Goal: Task Accomplishment & Management: Use online tool/utility

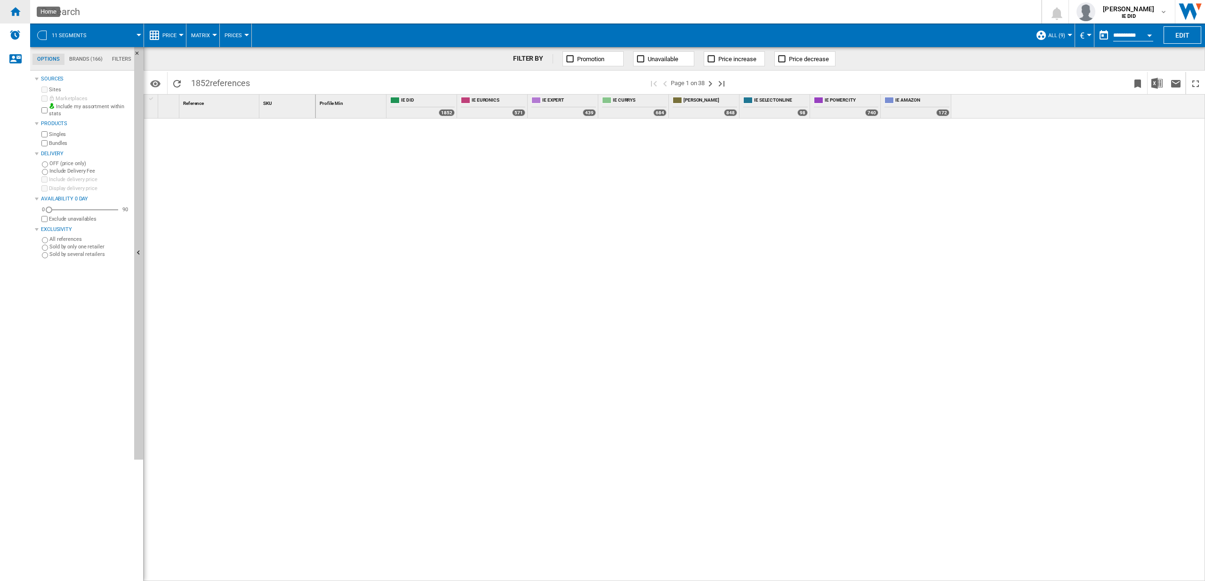
click at [21, 13] on div "Home" at bounding box center [15, 12] width 30 height 24
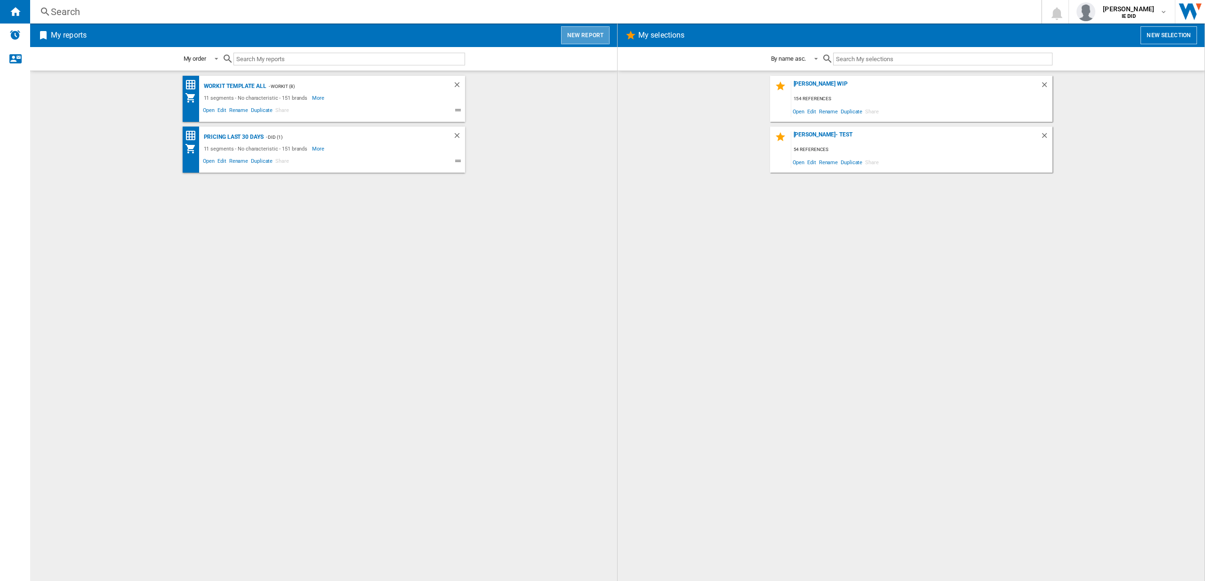
click at [586, 36] on button "New report" at bounding box center [585, 35] width 48 height 18
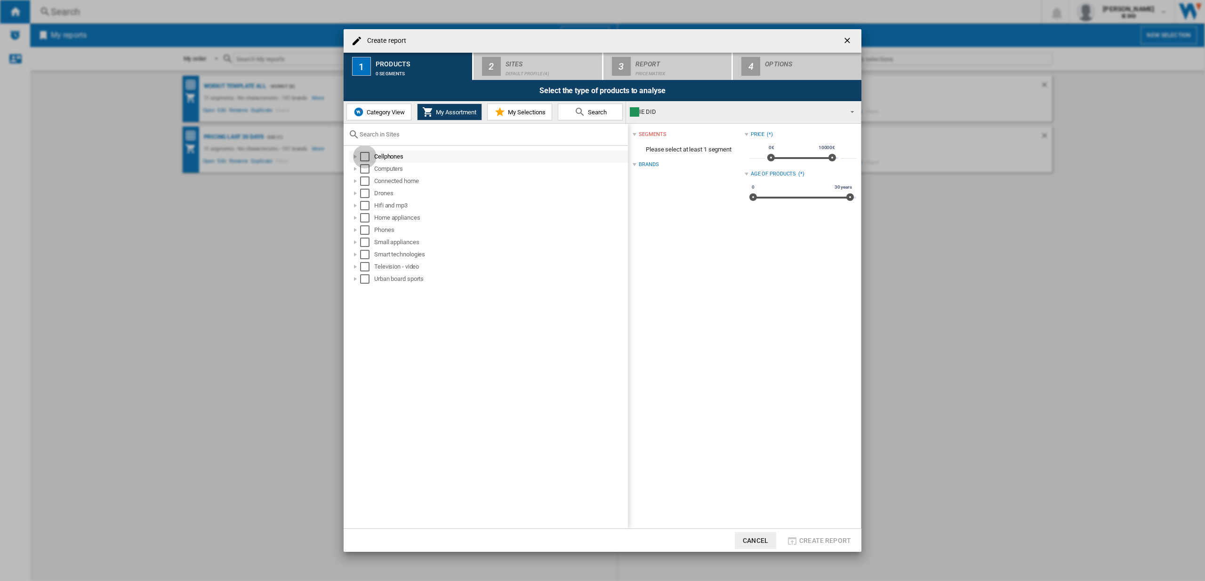
click at [365, 159] on div "Select" at bounding box center [364, 156] width 9 height 9
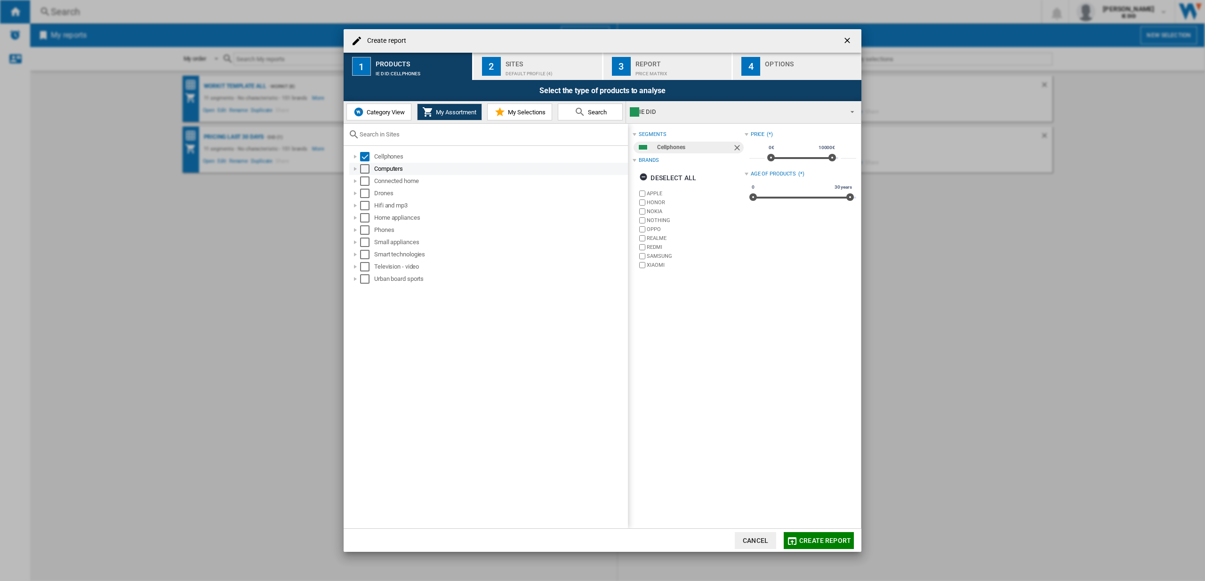
click at [365, 173] on div "Select" at bounding box center [364, 168] width 9 height 9
drag, startPoint x: 366, startPoint y: 179, endPoint x: 365, endPoint y: 185, distance: 5.7
click at [366, 180] on div "Select" at bounding box center [364, 180] width 9 height 9
drag, startPoint x: 365, startPoint y: 198, endPoint x: 367, endPoint y: 193, distance: 5.3
click at [367, 193] on div "Drones" at bounding box center [488, 193] width 279 height 12
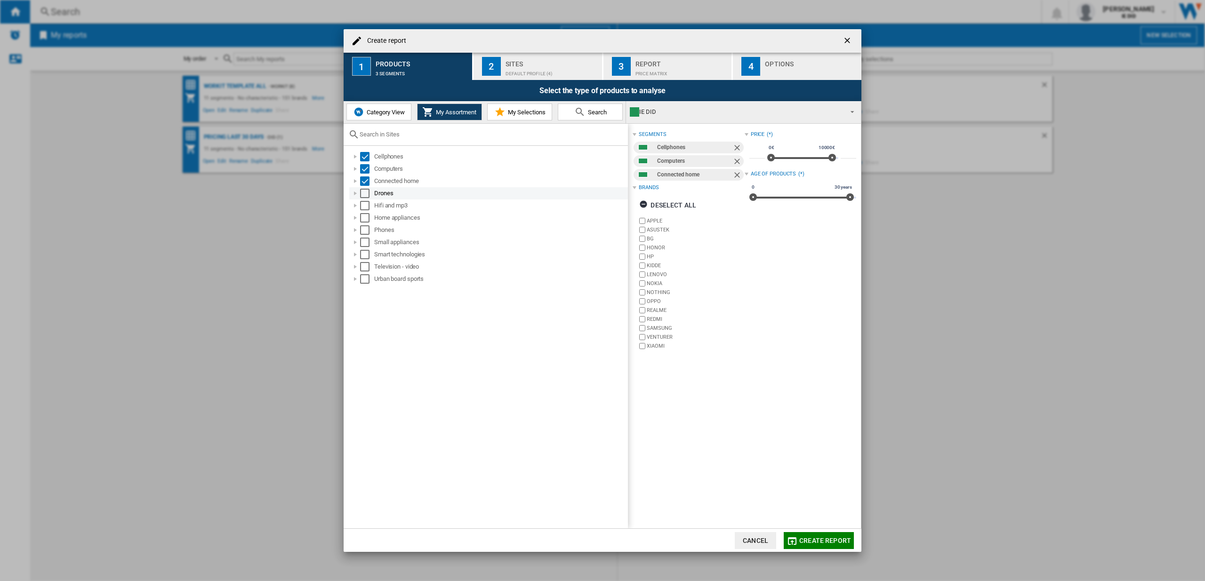
click at [367, 194] on div "Select" at bounding box center [364, 193] width 9 height 9
click at [367, 210] on div "Hifi and mp3" at bounding box center [488, 206] width 279 height 12
click at [367, 207] on div "Select" at bounding box center [364, 205] width 9 height 9
click at [367, 221] on div "Select" at bounding box center [364, 217] width 9 height 9
click at [368, 229] on div "Select" at bounding box center [364, 229] width 9 height 9
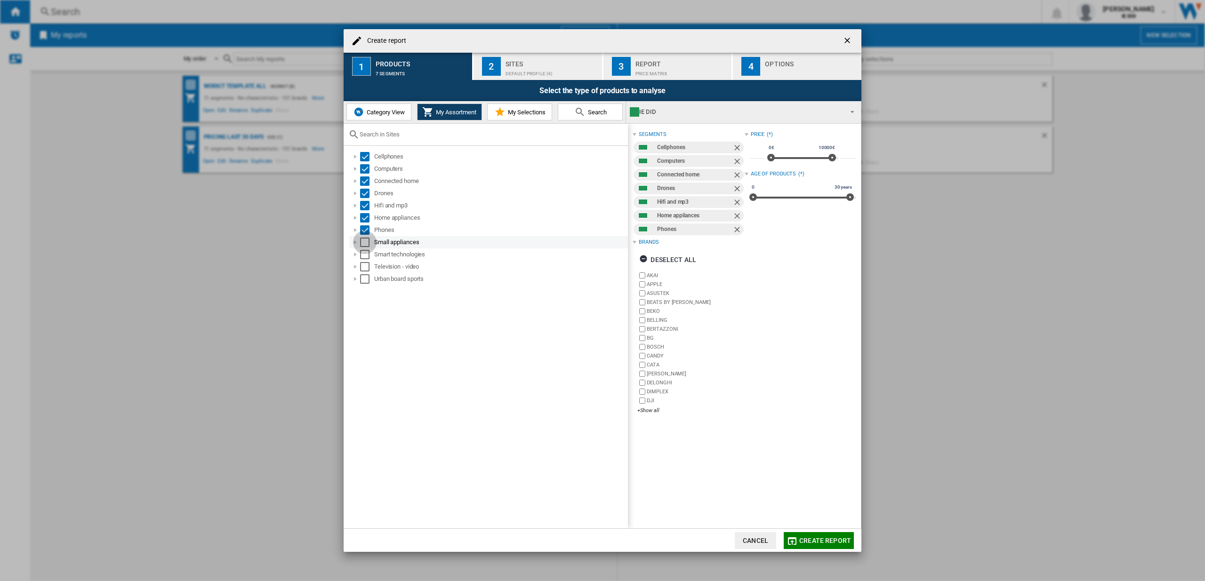
drag, startPoint x: 367, startPoint y: 238, endPoint x: 367, endPoint y: 246, distance: 8.1
click at [367, 238] on div "Select" at bounding box center [364, 242] width 9 height 9
drag, startPoint x: 367, startPoint y: 256, endPoint x: 368, endPoint y: 262, distance: 5.7
click at [367, 256] on div "Select" at bounding box center [364, 254] width 9 height 9
drag, startPoint x: 368, startPoint y: 267, endPoint x: 366, endPoint y: 279, distance: 11.4
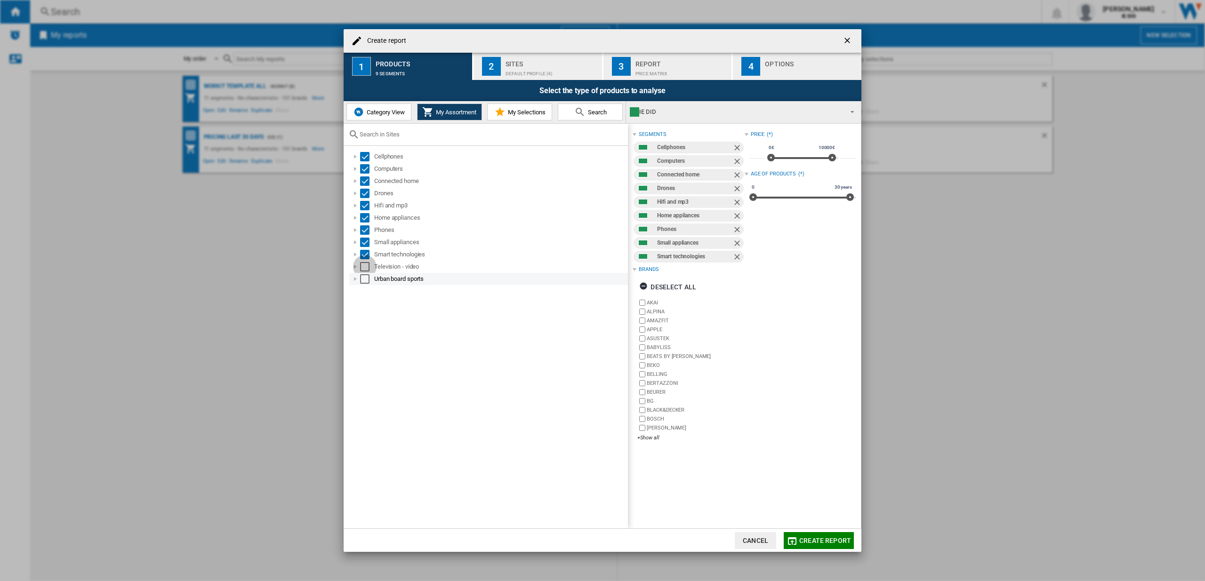
click at [368, 268] on div "Select" at bounding box center [364, 266] width 9 height 9
click at [367, 278] on div "Select" at bounding box center [364, 278] width 9 height 9
click at [536, 73] on div "Default profile (4)" at bounding box center [551, 71] width 93 height 10
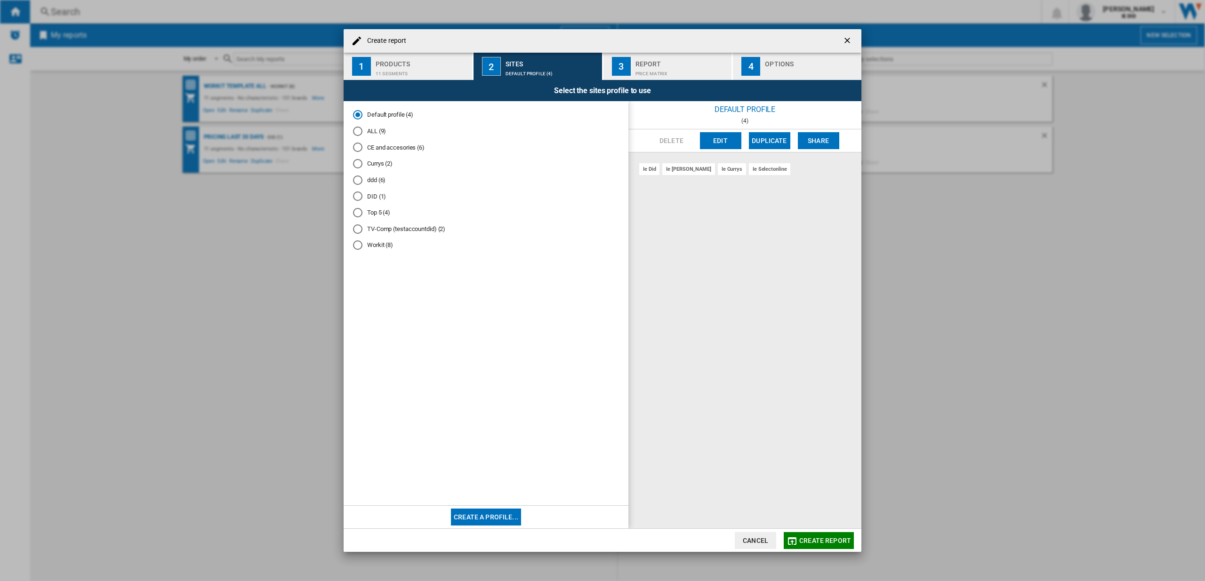
click at [357, 134] on div "ALL (9)" at bounding box center [357, 131] width 9 height 9
click at [819, 535] on button "Create report" at bounding box center [818, 540] width 70 height 17
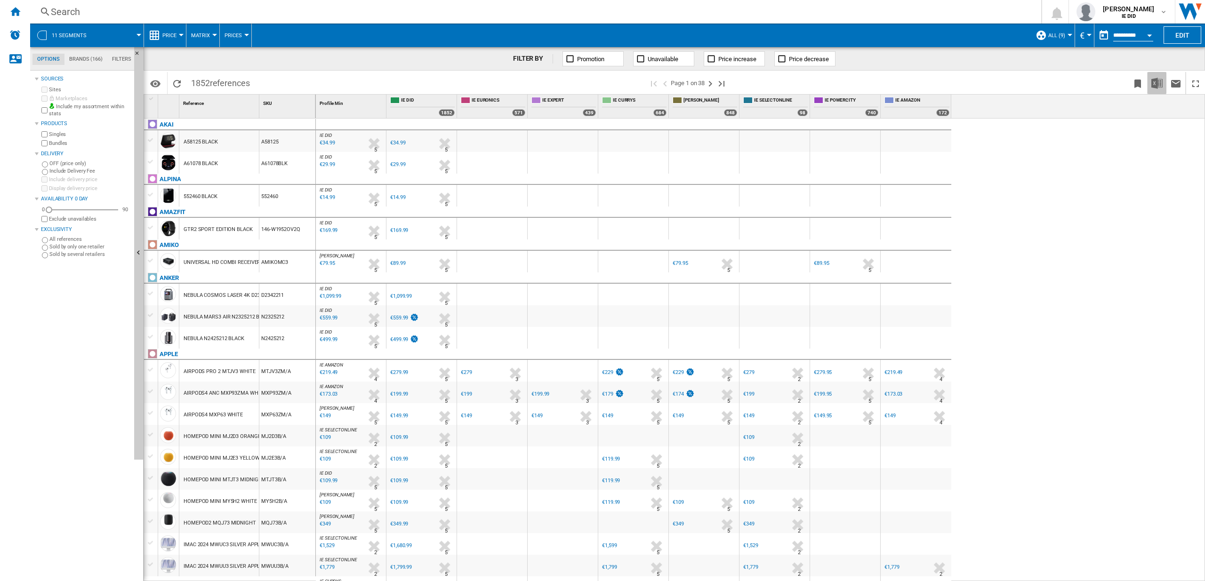
click at [1156, 80] on img "Download in Excel" at bounding box center [1156, 83] width 11 height 11
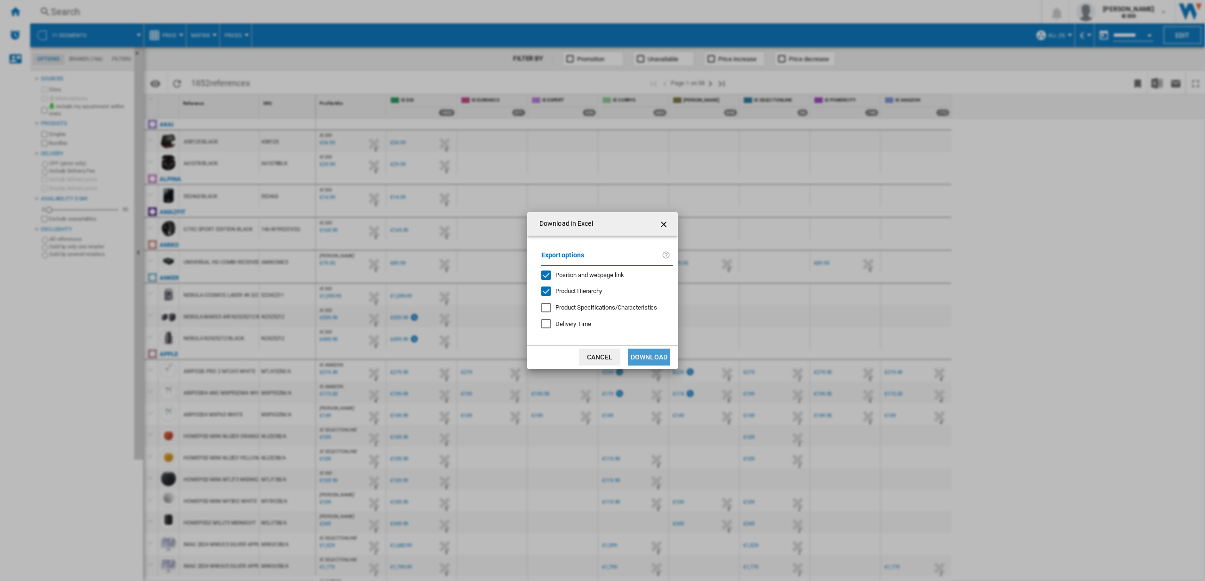
click at [651, 355] on button "Download" at bounding box center [649, 357] width 42 height 17
